Goal: Navigation & Orientation: Find specific page/section

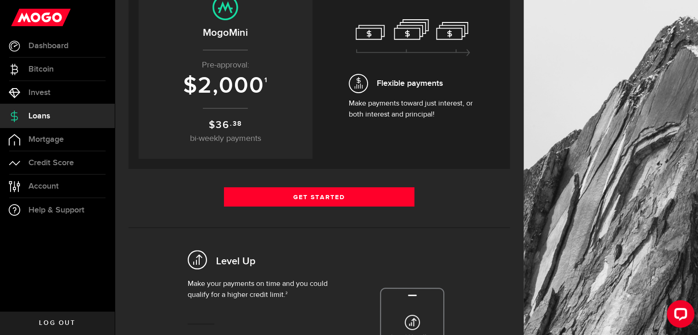
scroll to position [222, 0]
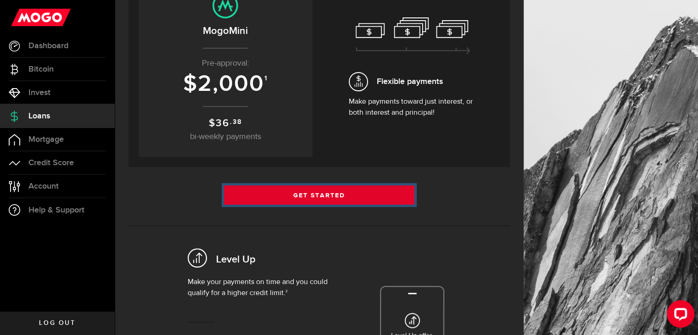
click at [298, 189] on link "Get Started" at bounding box center [319, 195] width 191 height 19
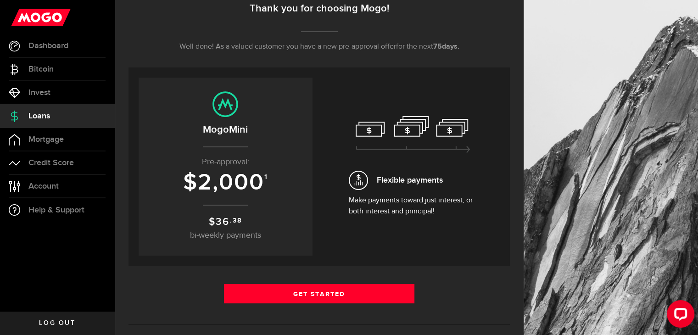
scroll to position [119, 0]
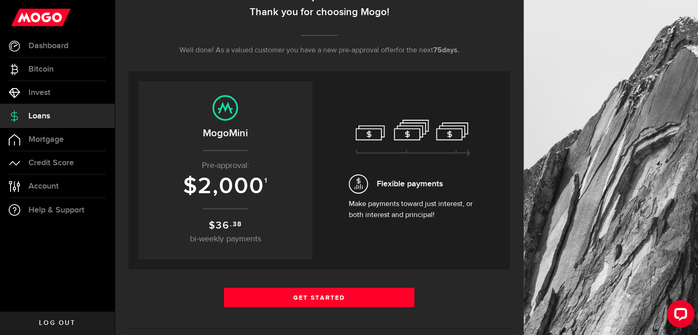
click at [426, 196] on div "Flexible payments Make payments toward just interest, or both interest and prin…" at bounding box center [413, 170] width 129 height 101
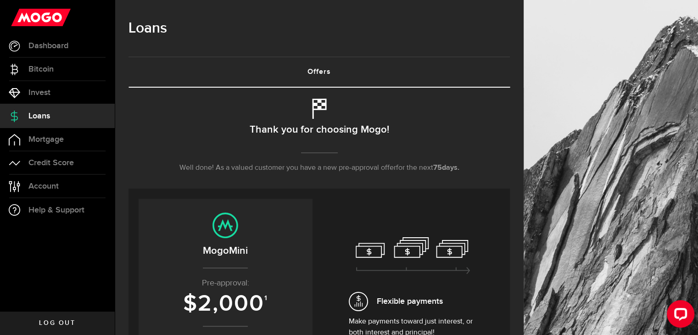
scroll to position [1, 0]
click at [75, 54] on link "Dashboard" at bounding box center [57, 45] width 115 height 23
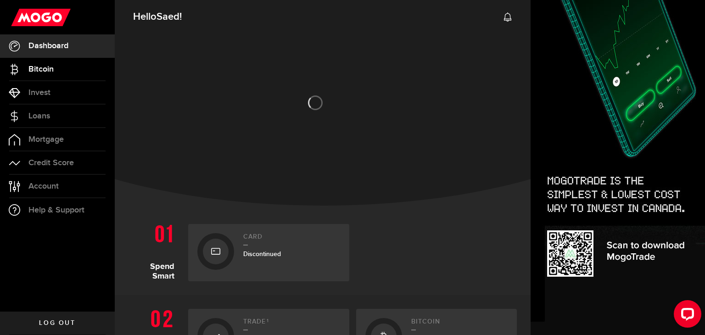
click at [73, 79] on link "Bitcoin" at bounding box center [57, 69] width 115 height 23
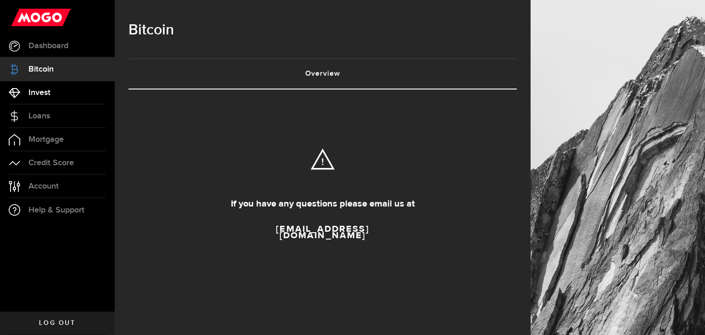
click at [61, 98] on link "Invest" at bounding box center [57, 92] width 115 height 23
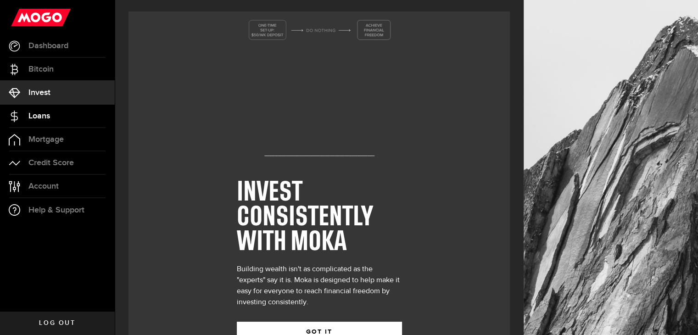
click at [49, 118] on span "Loans" at bounding box center [39, 116] width 22 height 8
